Goal: Information Seeking & Learning: Learn about a topic

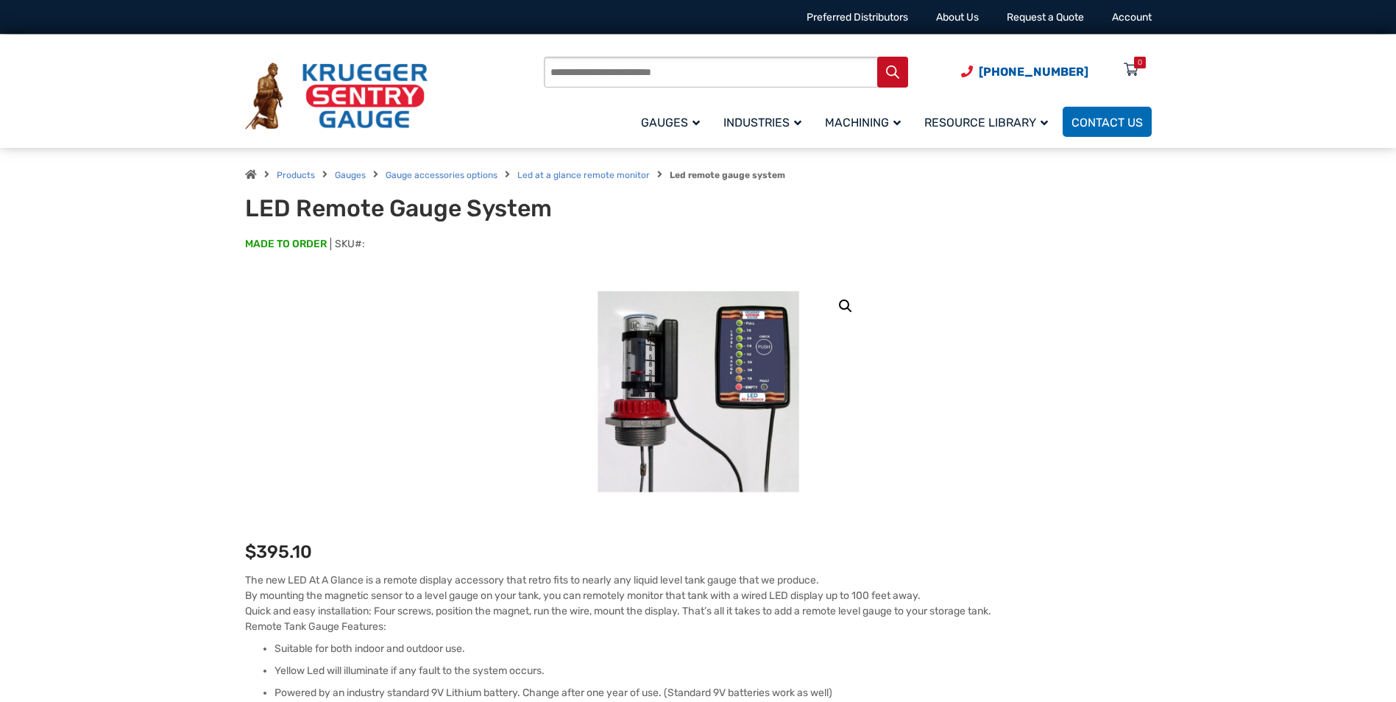
click at [366, 83] on img at bounding box center [336, 97] width 183 height 68
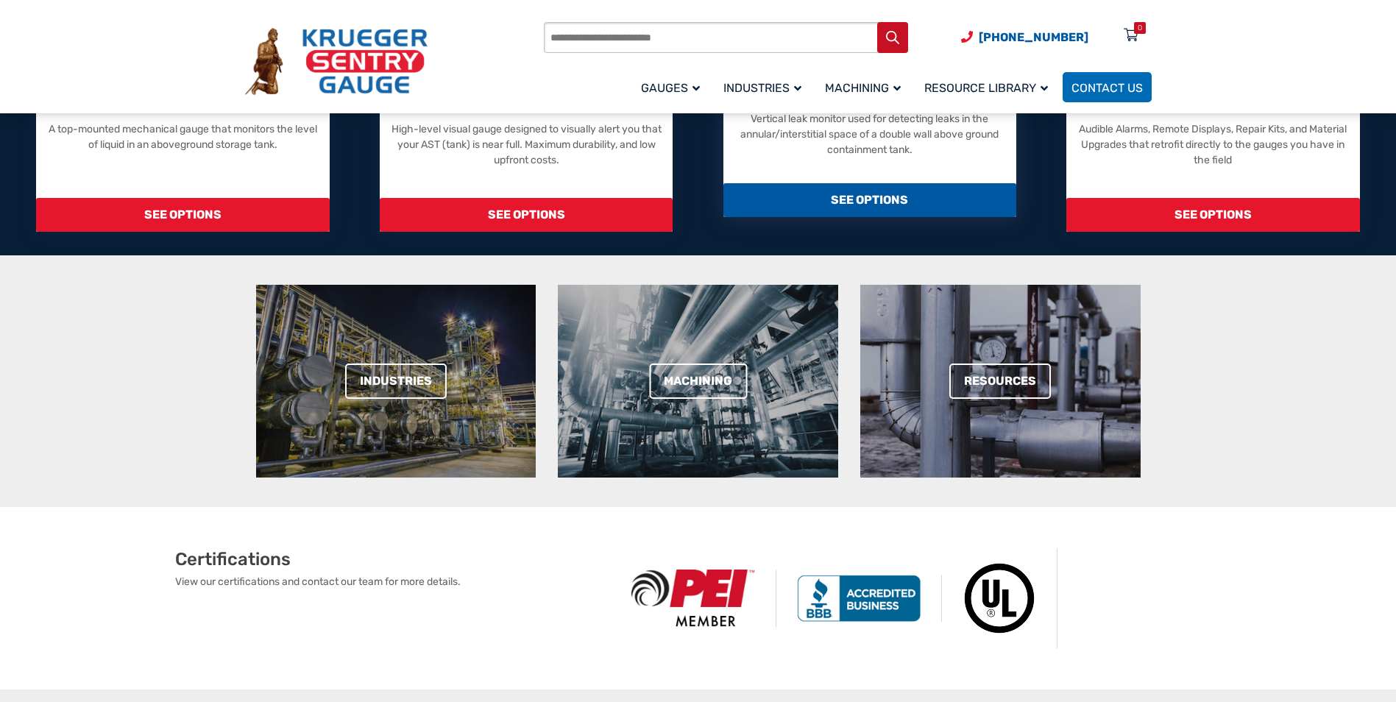
scroll to position [221, 0]
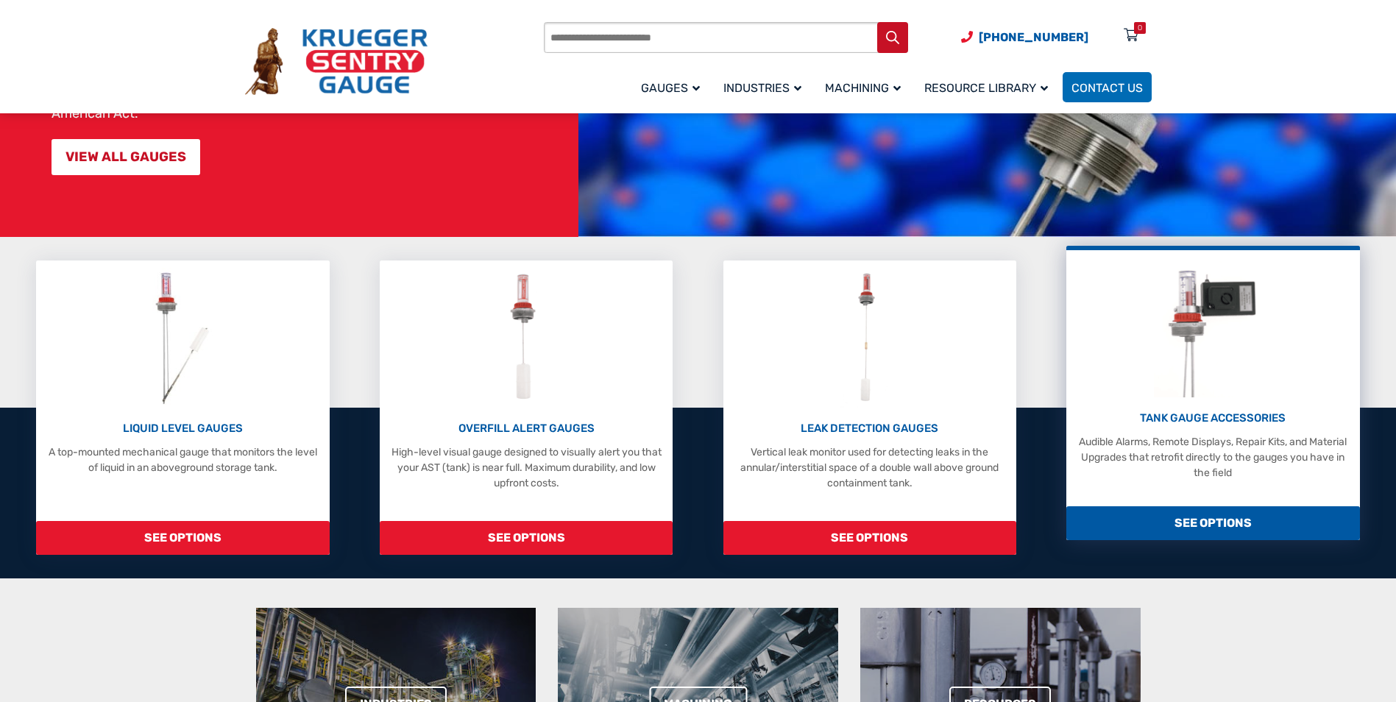
click at [1178, 522] on span "SEE OPTIONS" at bounding box center [1213, 523] width 293 height 34
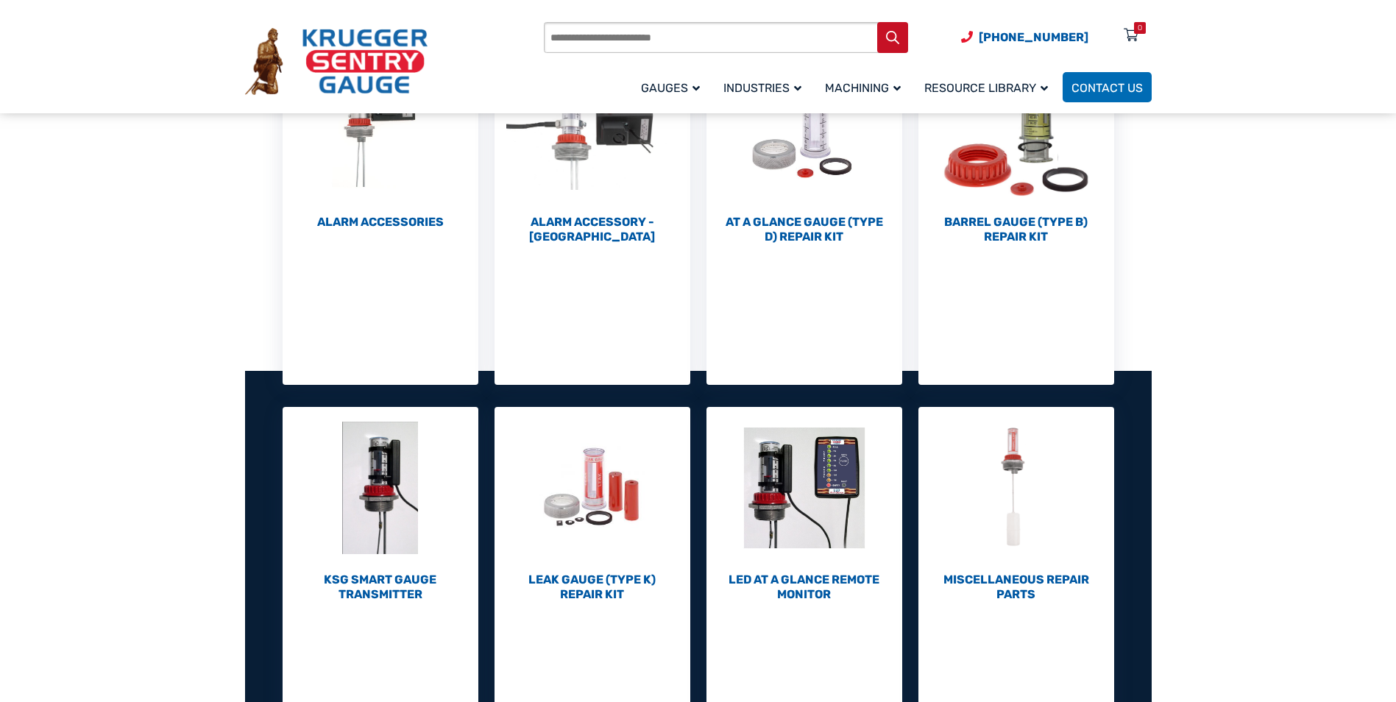
scroll to position [368, 0]
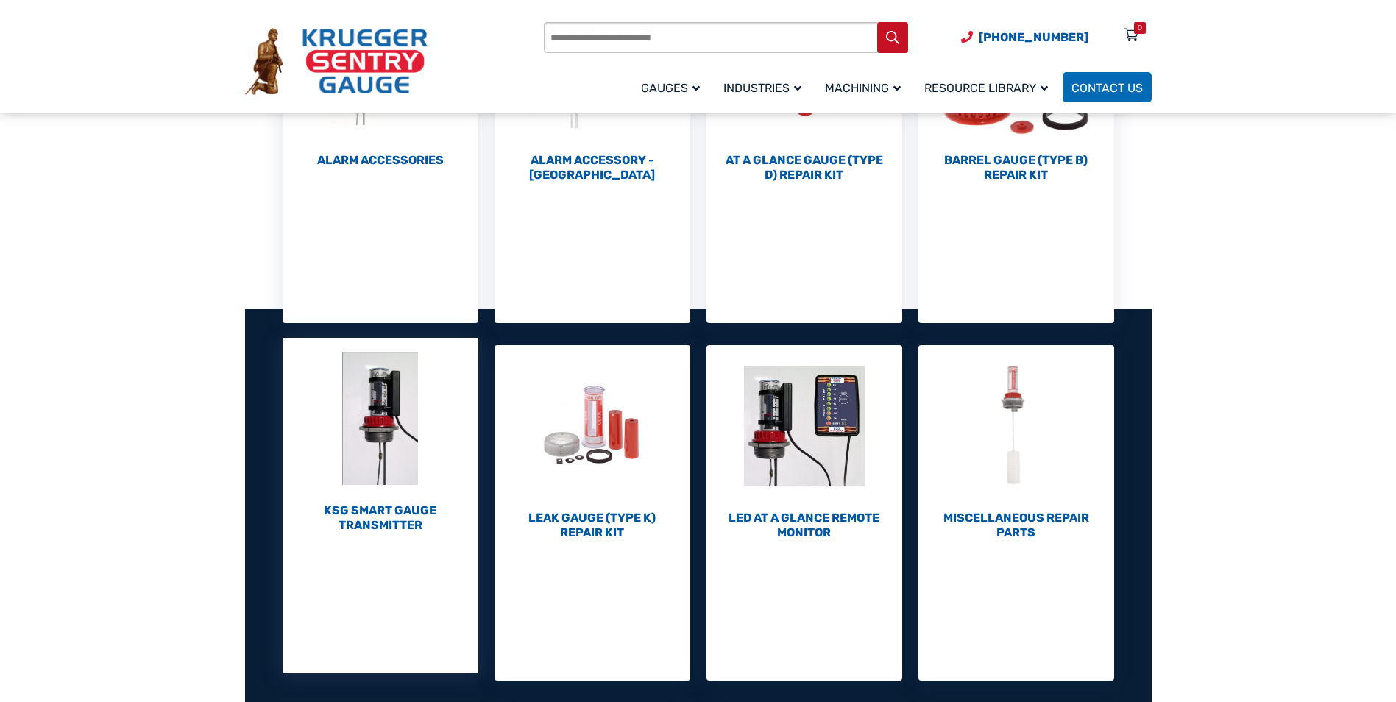
click at [383, 509] on h2 "KSG Smart Gauge Transmitter (1)" at bounding box center [381, 517] width 196 height 29
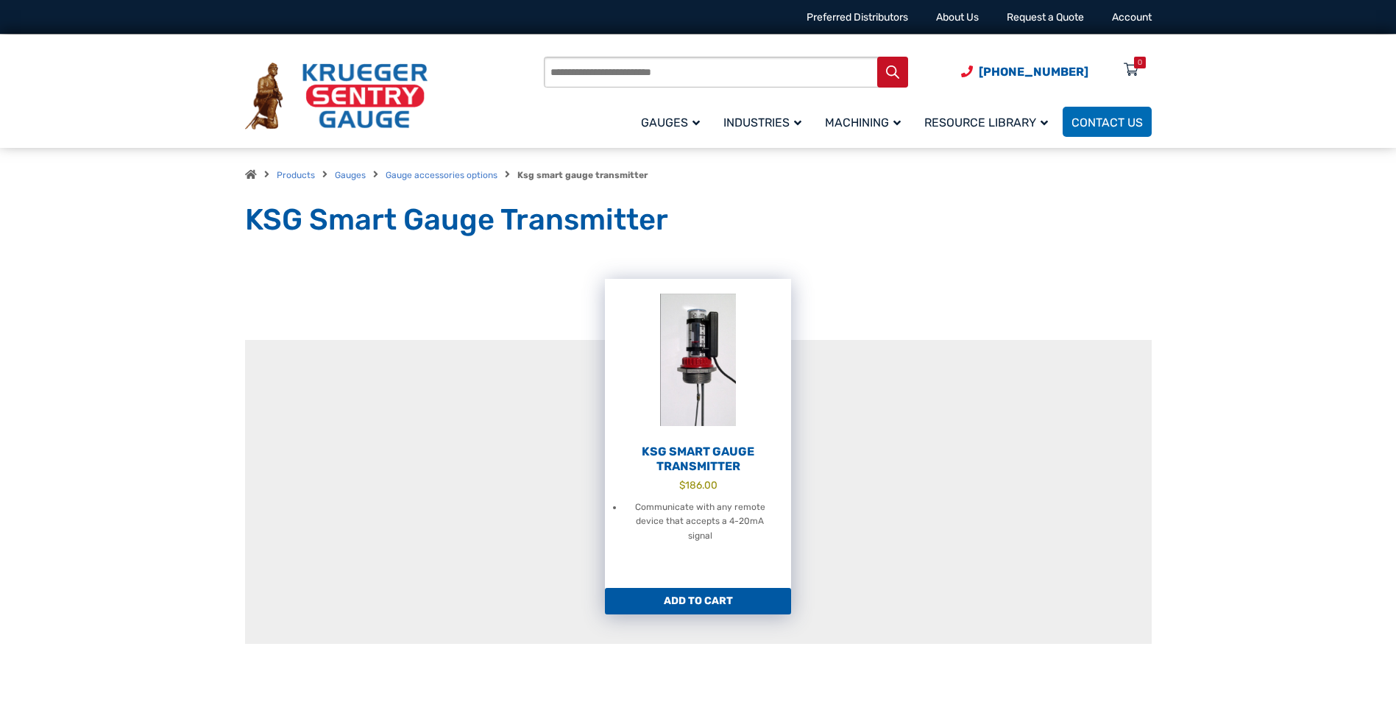
click at [688, 400] on img at bounding box center [698, 360] width 186 height 162
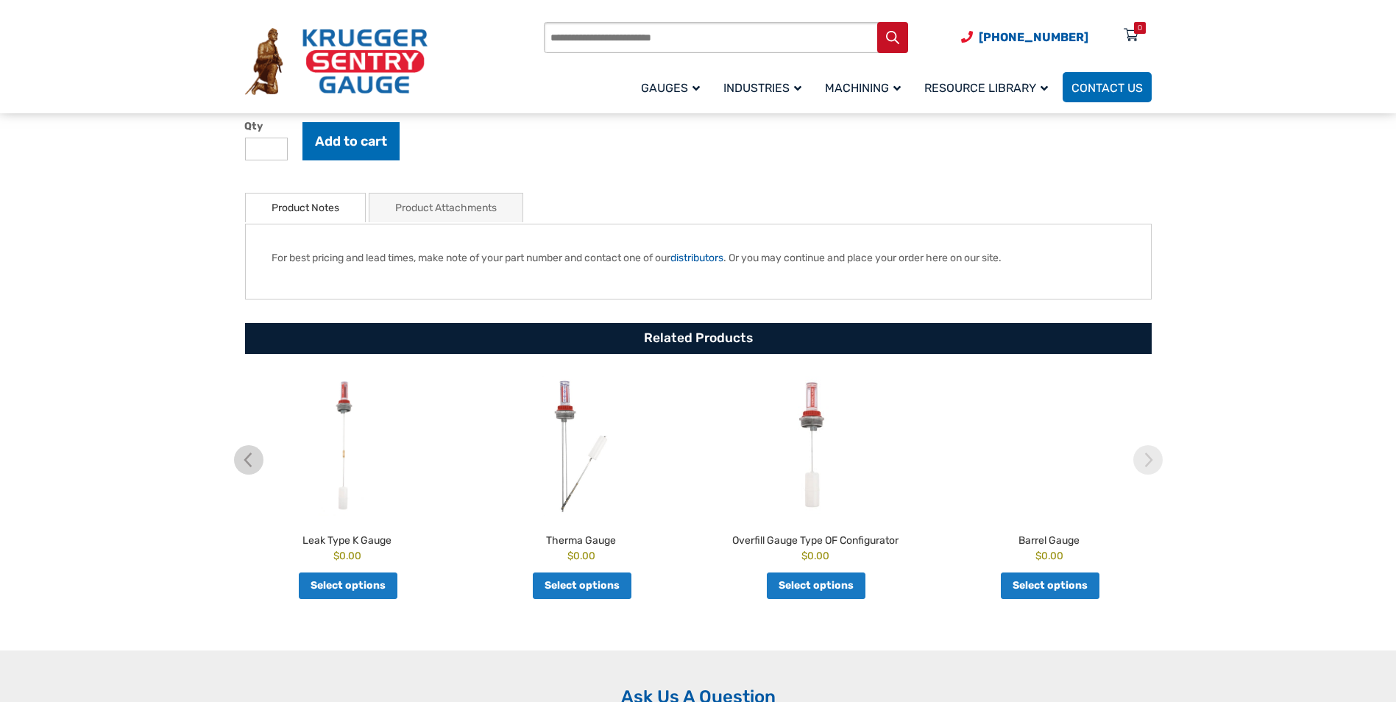
scroll to position [278, 0]
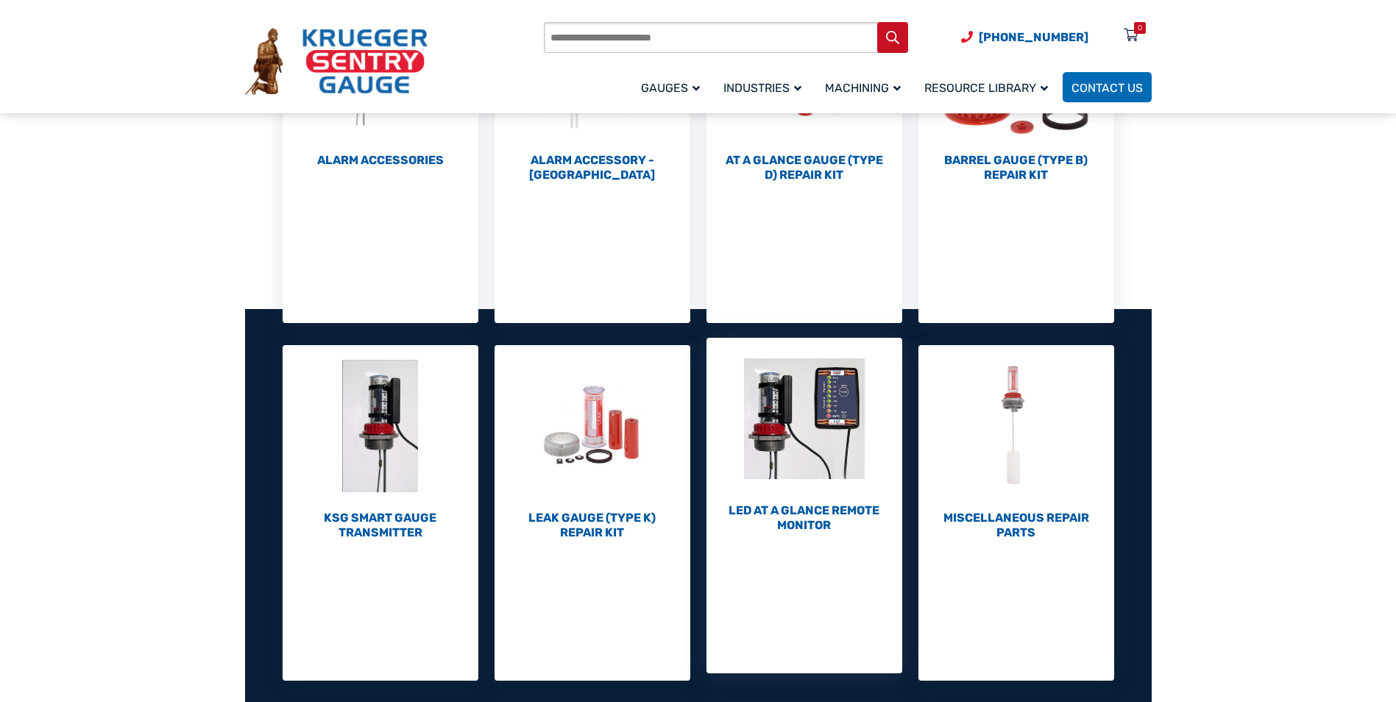
click at [818, 487] on img "Visit product category LED At A Glance Remote Monitor" at bounding box center [805, 419] width 196 height 162
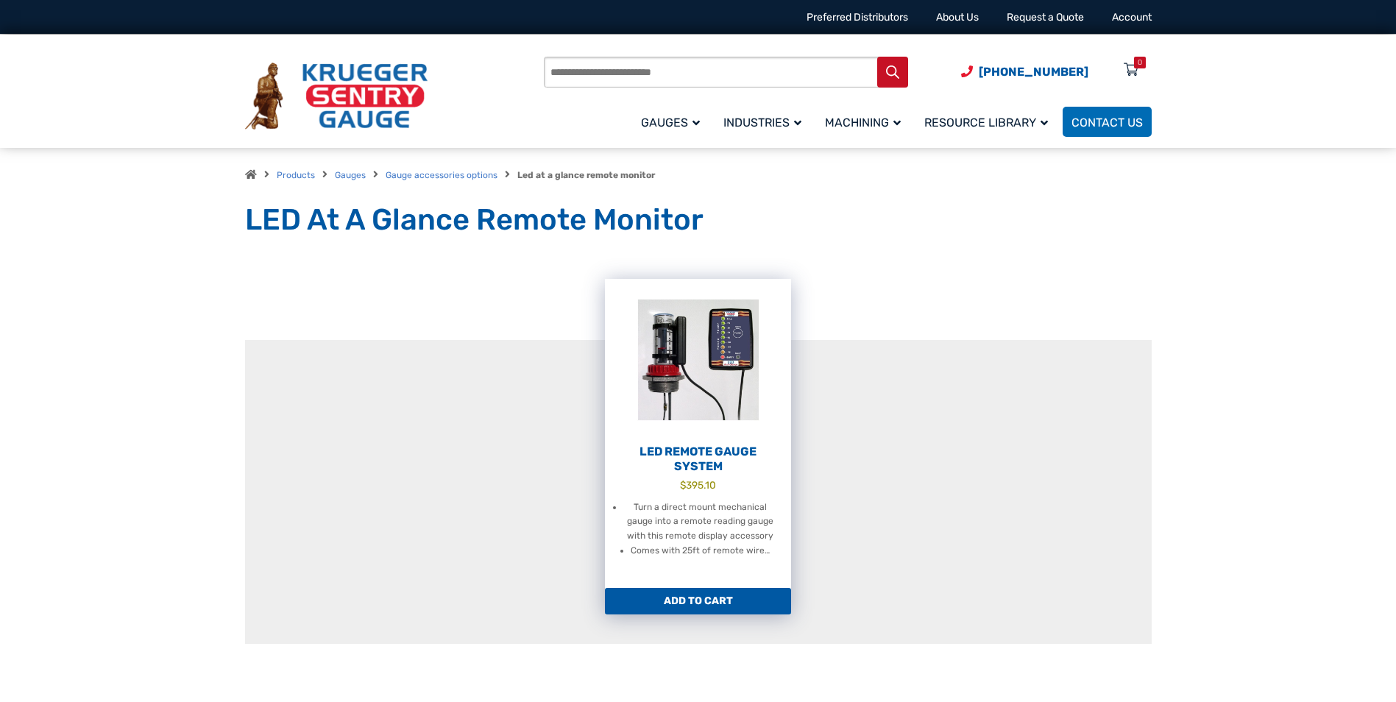
click at [704, 445] on h2 "LED Remote Gauge System" at bounding box center [698, 459] width 186 height 29
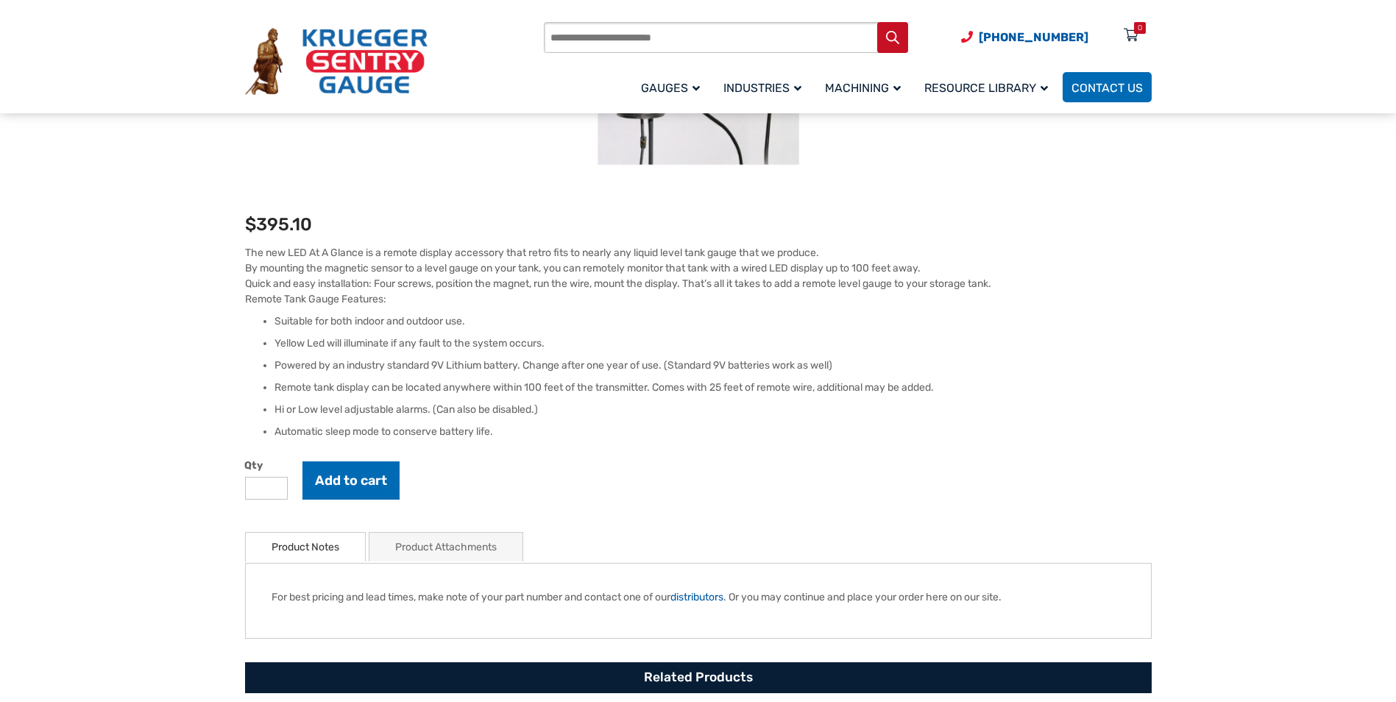
scroll to position [368, 0]
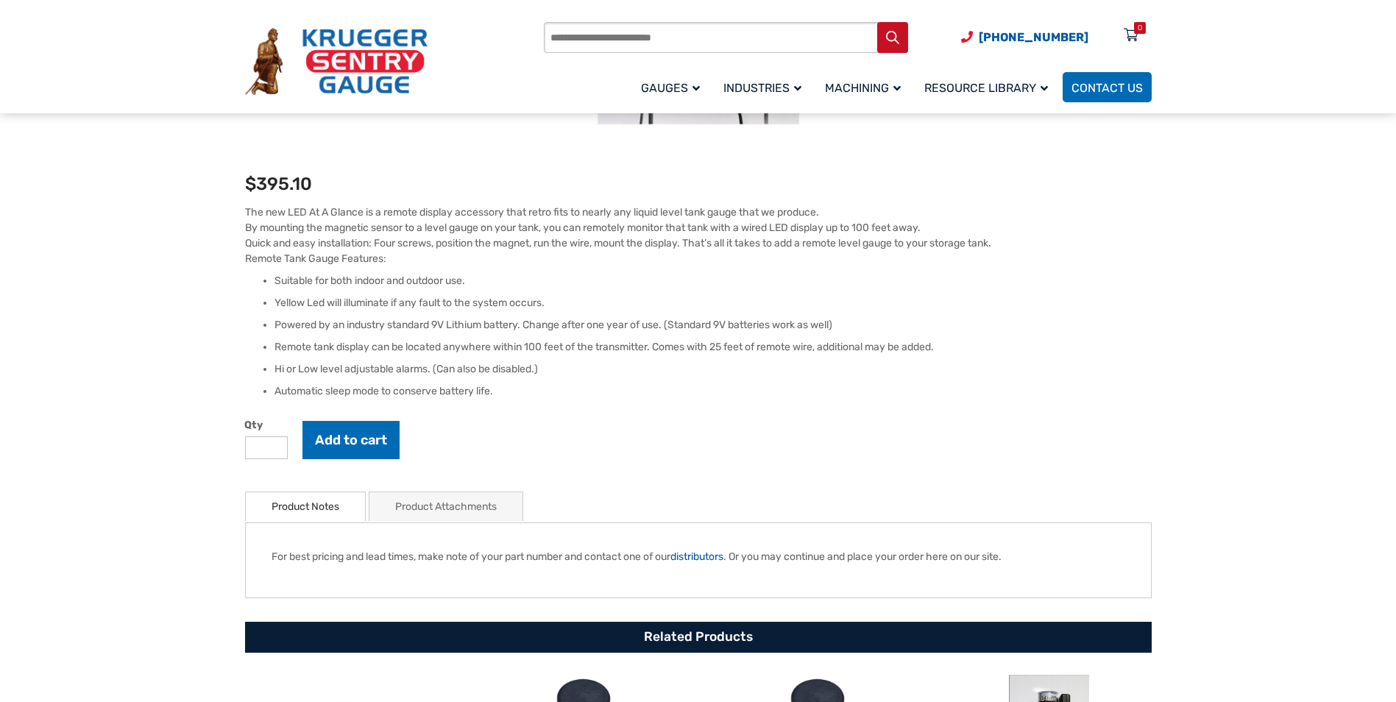
click at [473, 506] on link "Product Attachments" at bounding box center [446, 506] width 102 height 29
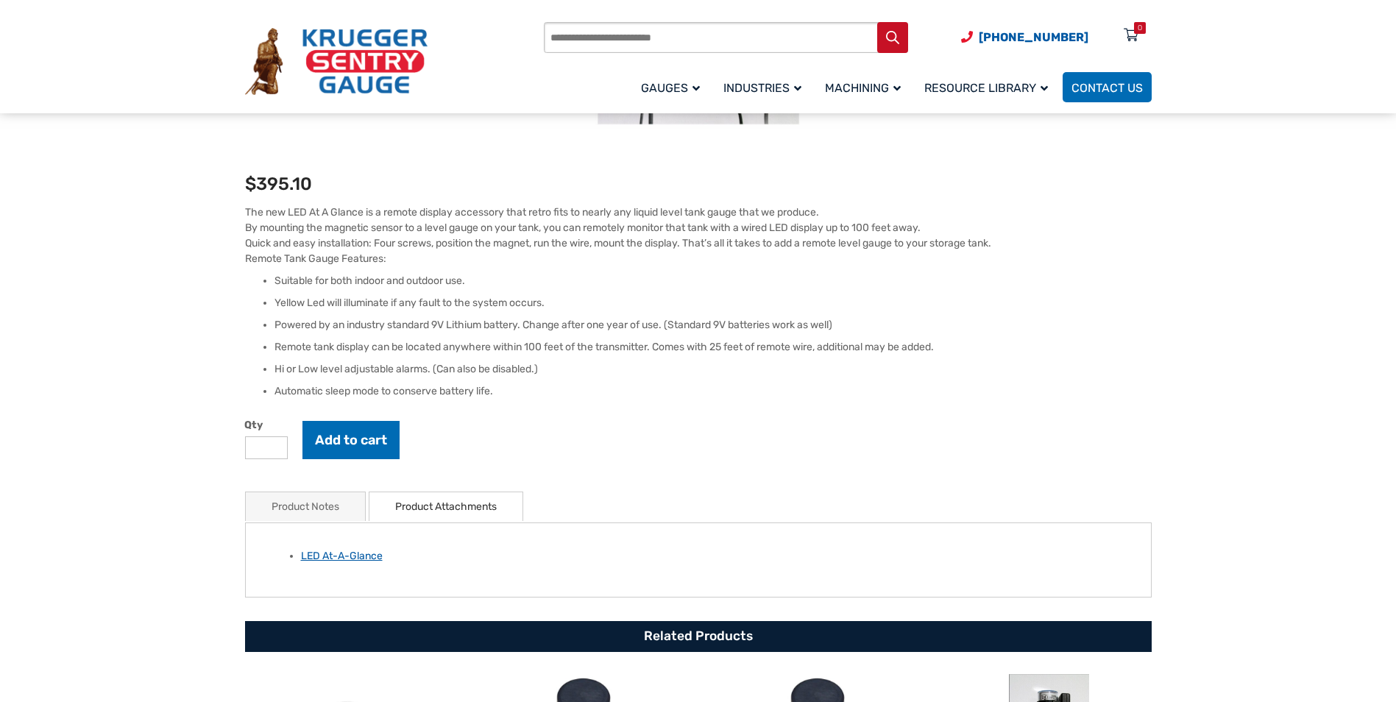
click at [340, 556] on link "LED At-A-Glance" at bounding box center [342, 556] width 82 height 13
click at [380, 62] on img at bounding box center [336, 62] width 183 height 68
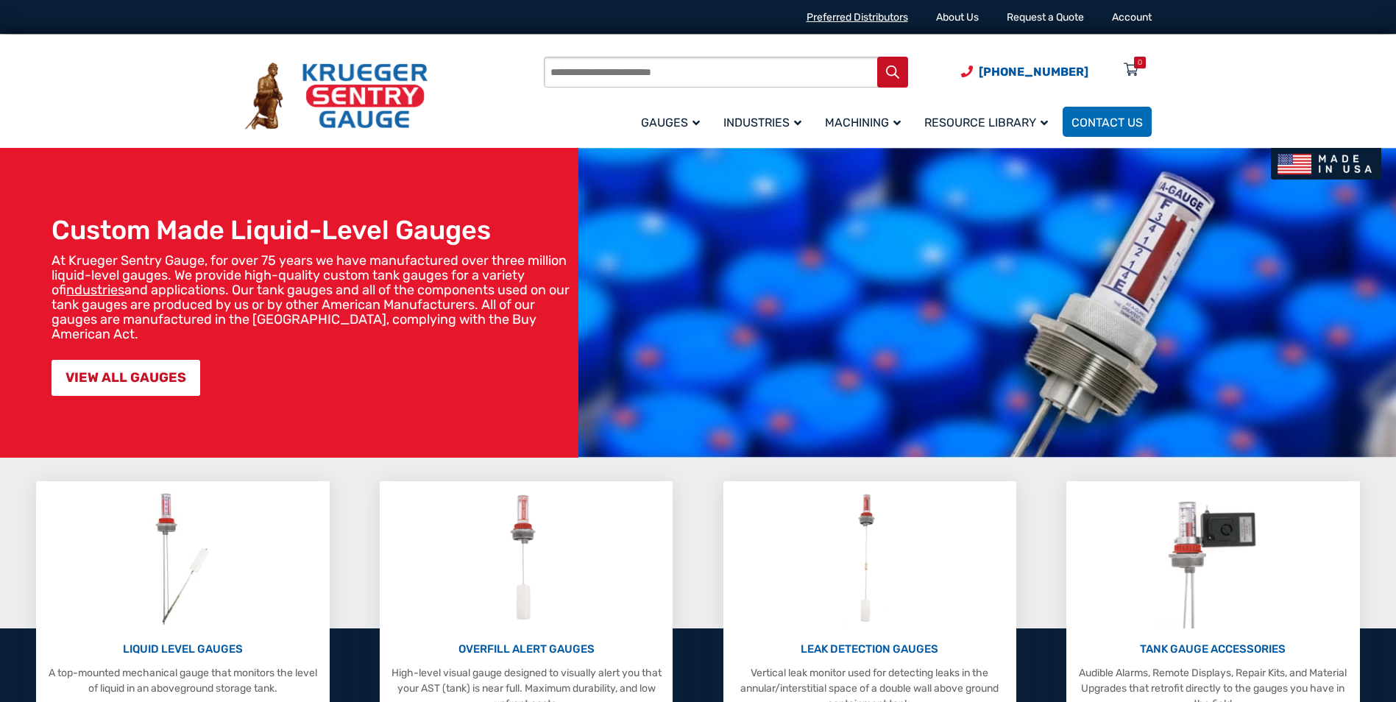
click at [862, 14] on link "Preferred Distributors" at bounding box center [858, 17] width 102 height 13
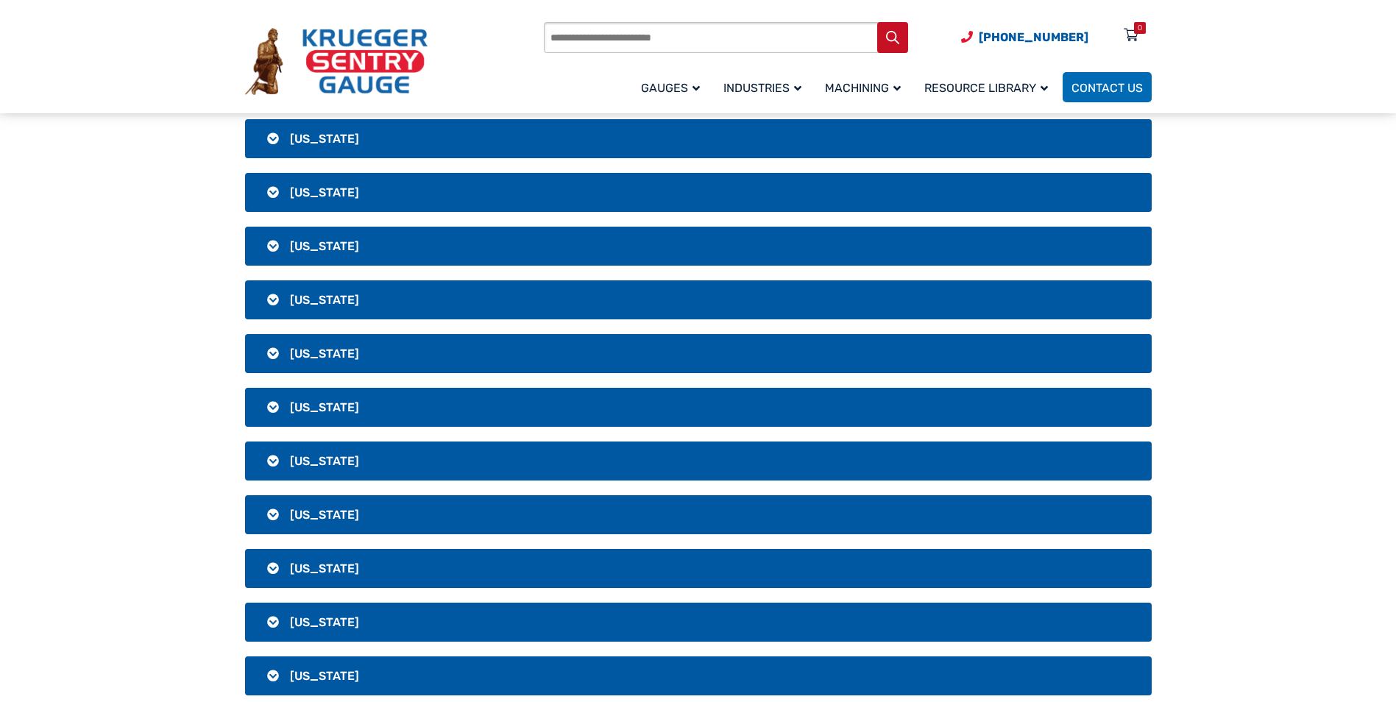
scroll to position [1251, 0]
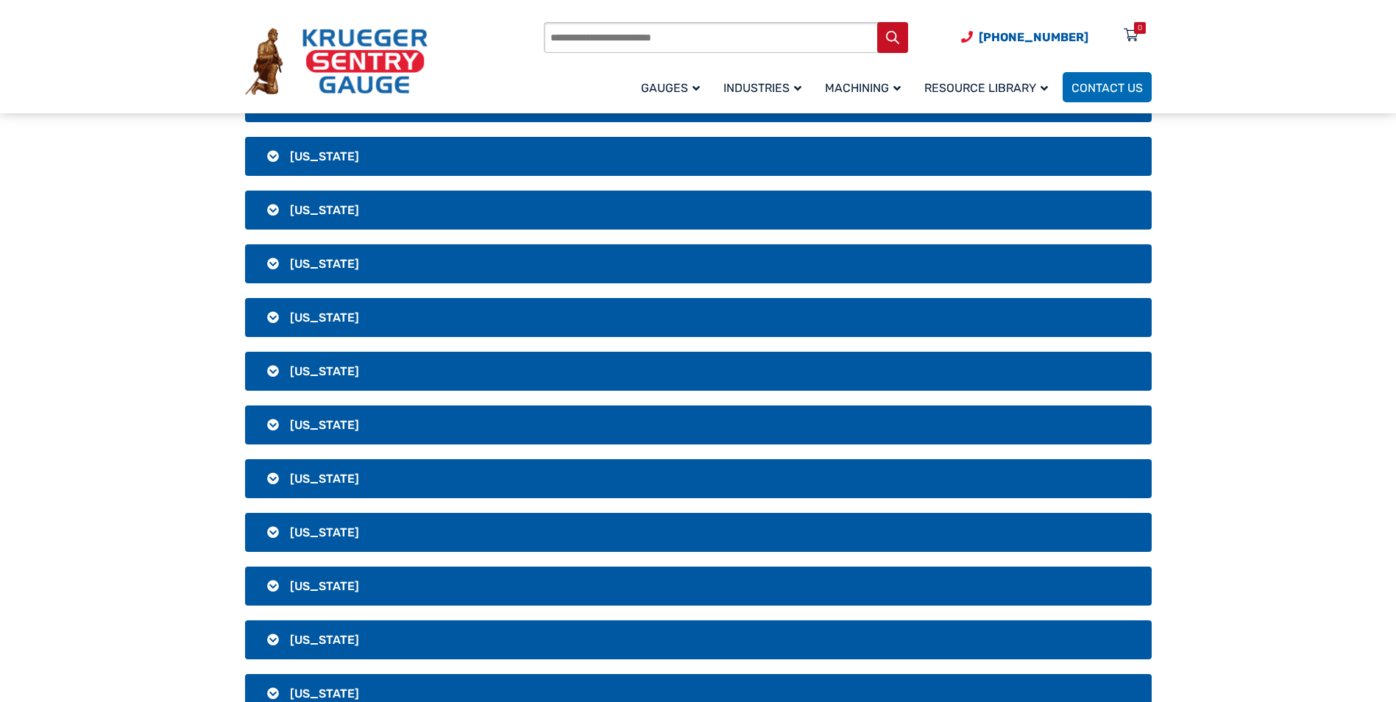
click at [306, 523] on h3 "North Carolina" at bounding box center [698, 532] width 907 height 39
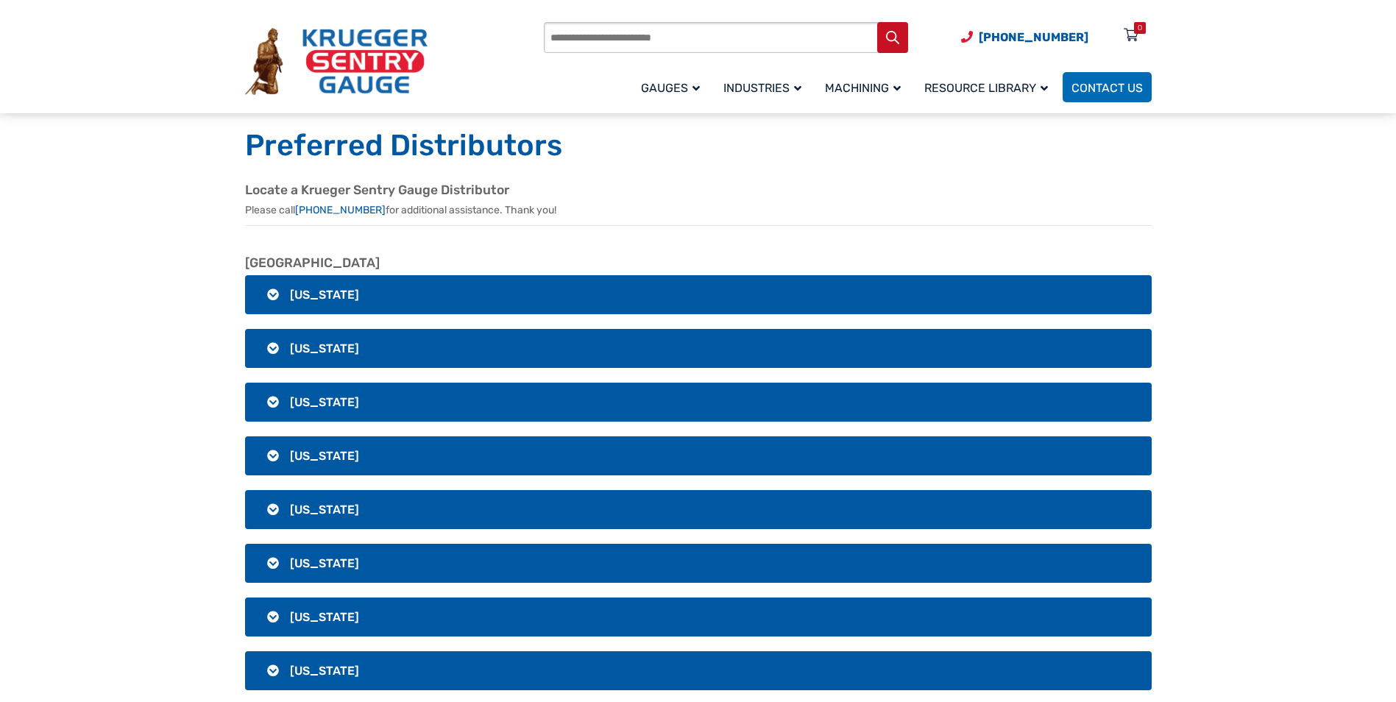
scroll to position [0, 0]
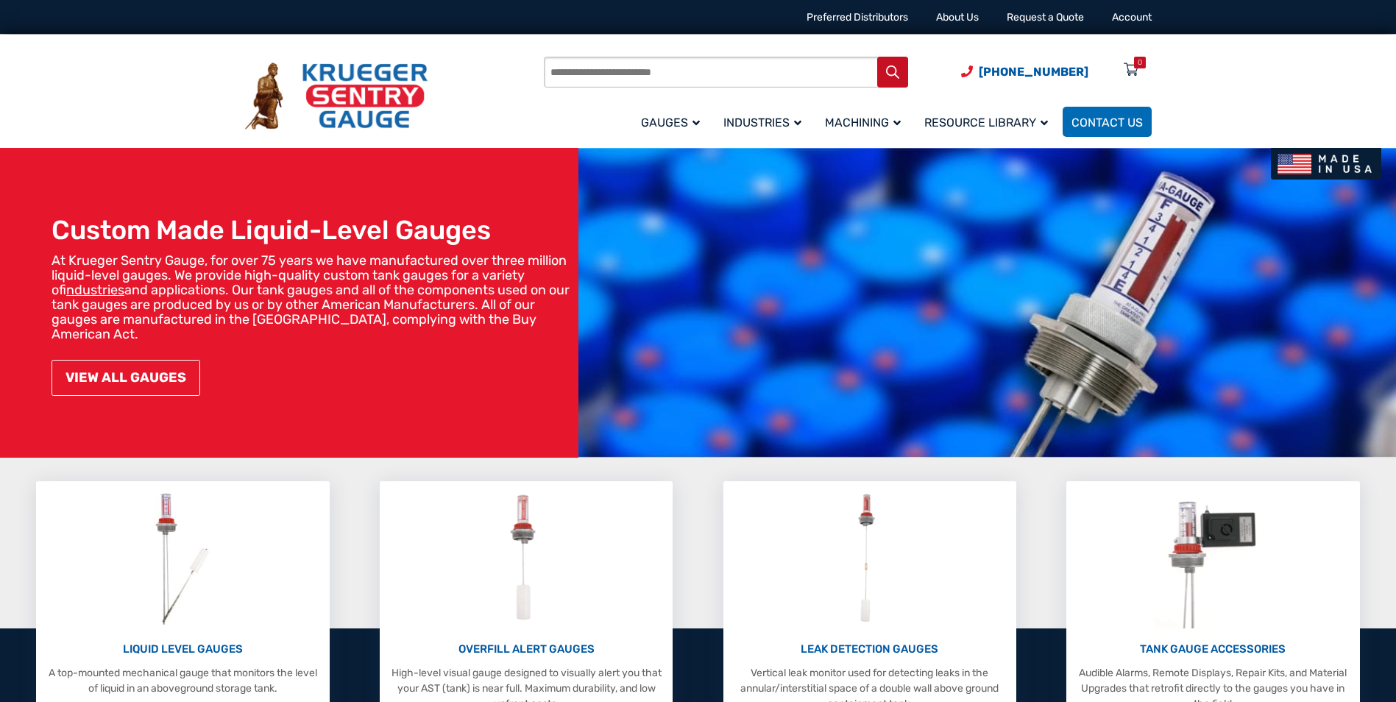
click at [135, 363] on link "VIEW ALL GAUGES" at bounding box center [126, 378] width 149 height 36
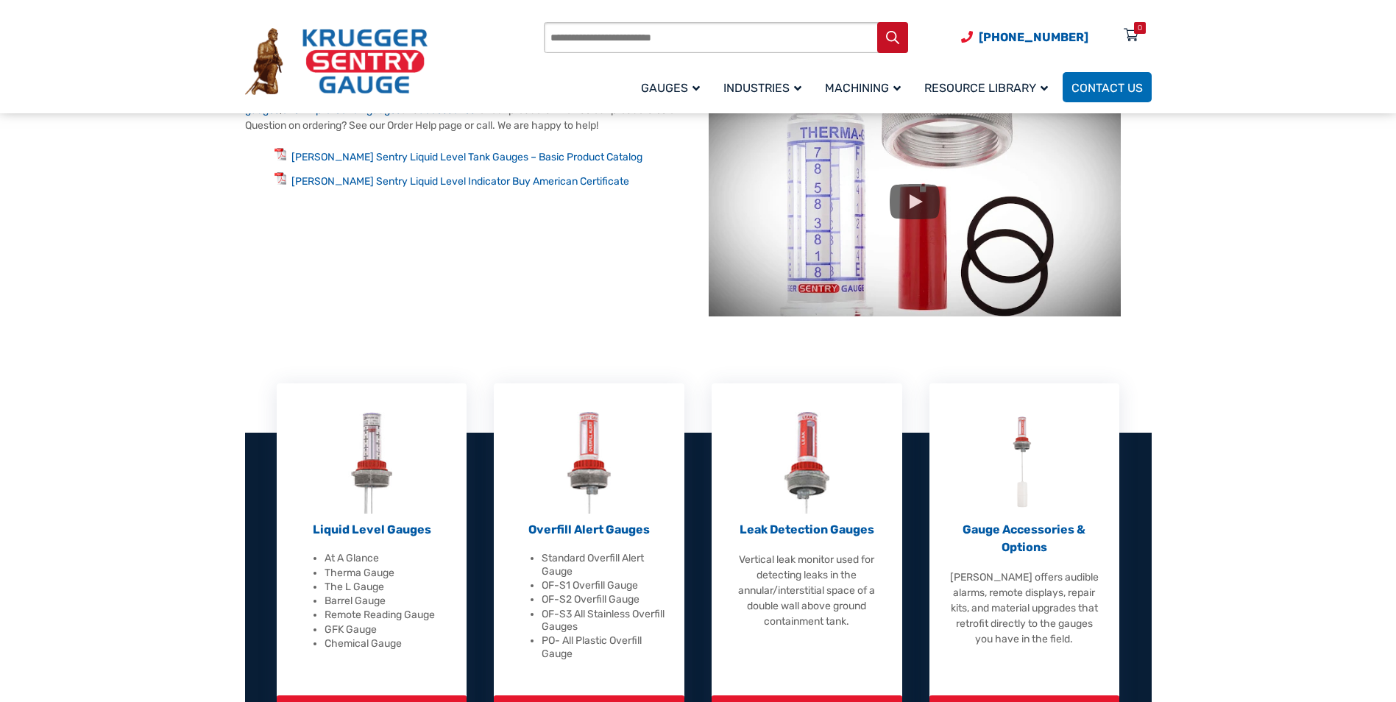
scroll to position [147, 0]
